Goal: Task Accomplishment & Management: Manage account settings

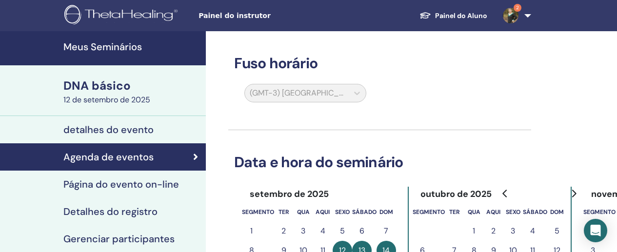
click at [474, 17] on font "Painel do Aluno" at bounding box center [461, 15] width 52 height 9
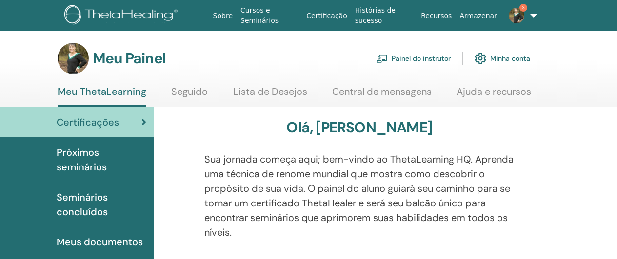
click at [432, 57] on font "Painel do instrutor" at bounding box center [420, 59] width 59 height 9
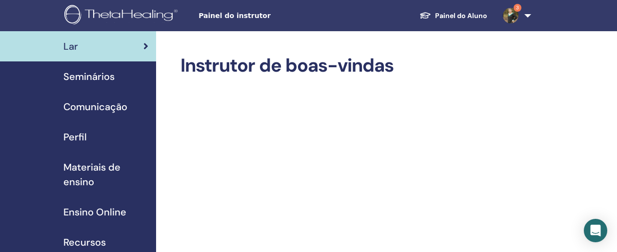
click at [89, 80] on span "Seminários" at bounding box center [88, 76] width 51 height 15
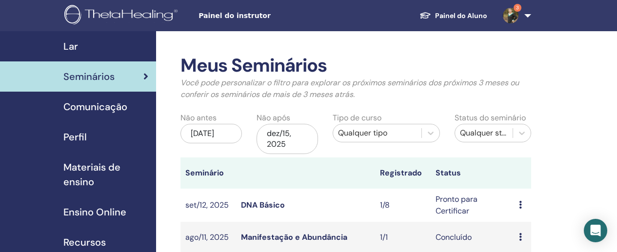
click at [521, 207] on icon at bounding box center [520, 205] width 3 height 8
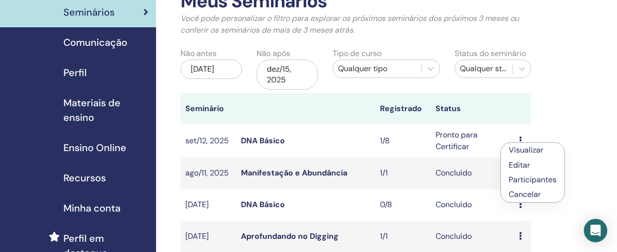
scroll to position [66, 0]
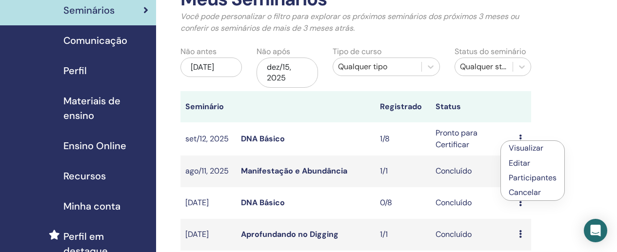
click at [517, 180] on link "Participantes" at bounding box center [532, 178] width 48 height 10
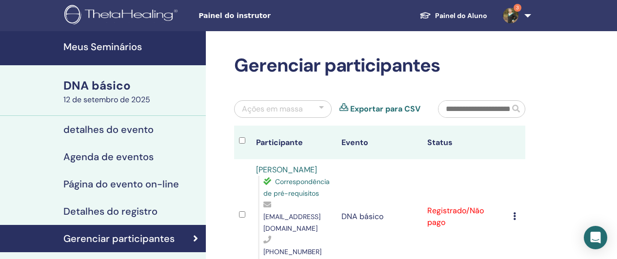
click at [514, 213] on icon at bounding box center [514, 217] width 3 height 8
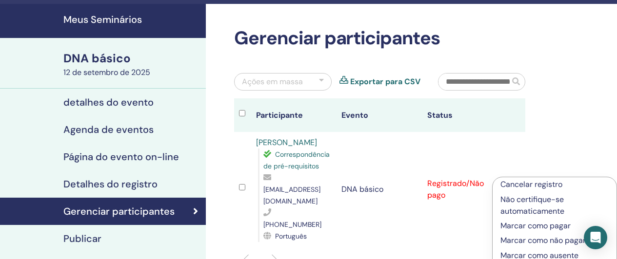
scroll to position [83, 0]
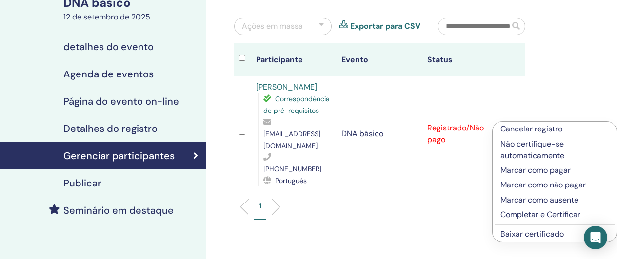
click at [504, 171] on font "Marcar como pagar" at bounding box center [535, 170] width 70 height 10
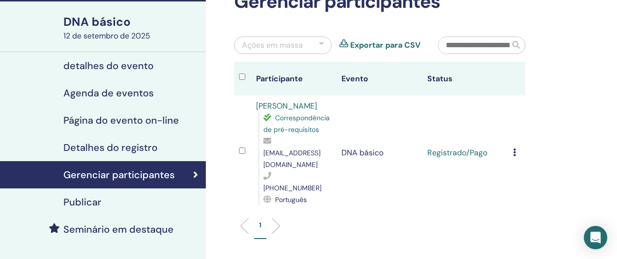
scroll to position [65, 0]
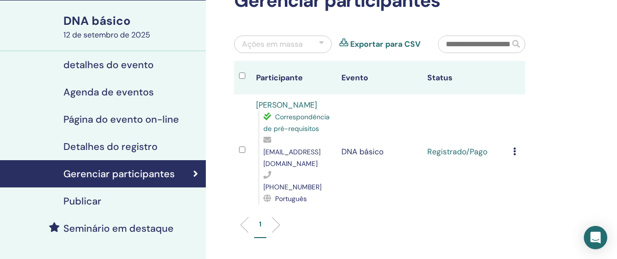
click at [514, 148] on icon at bounding box center [514, 152] width 3 height 8
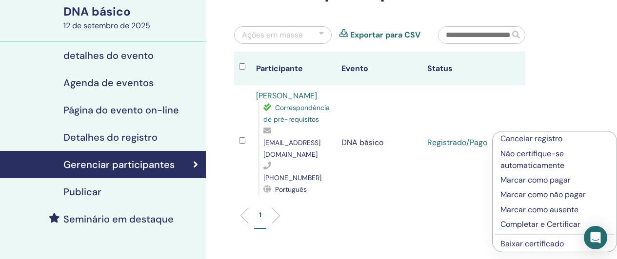
scroll to position [92, 0]
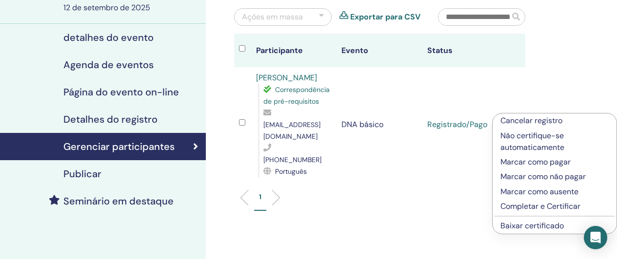
click at [511, 207] on font "Completar e Certificar" at bounding box center [540, 206] width 80 height 10
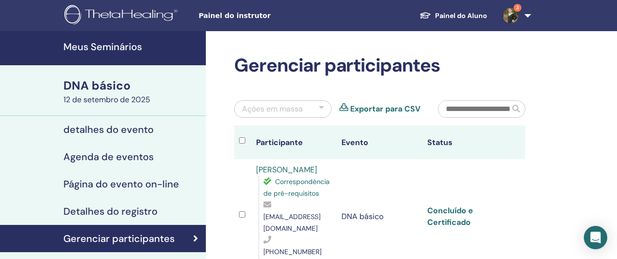
click at [452, 209] on font "Concluído e Certificado" at bounding box center [450, 217] width 46 height 22
